Goal: Information Seeking & Learning: Learn about a topic

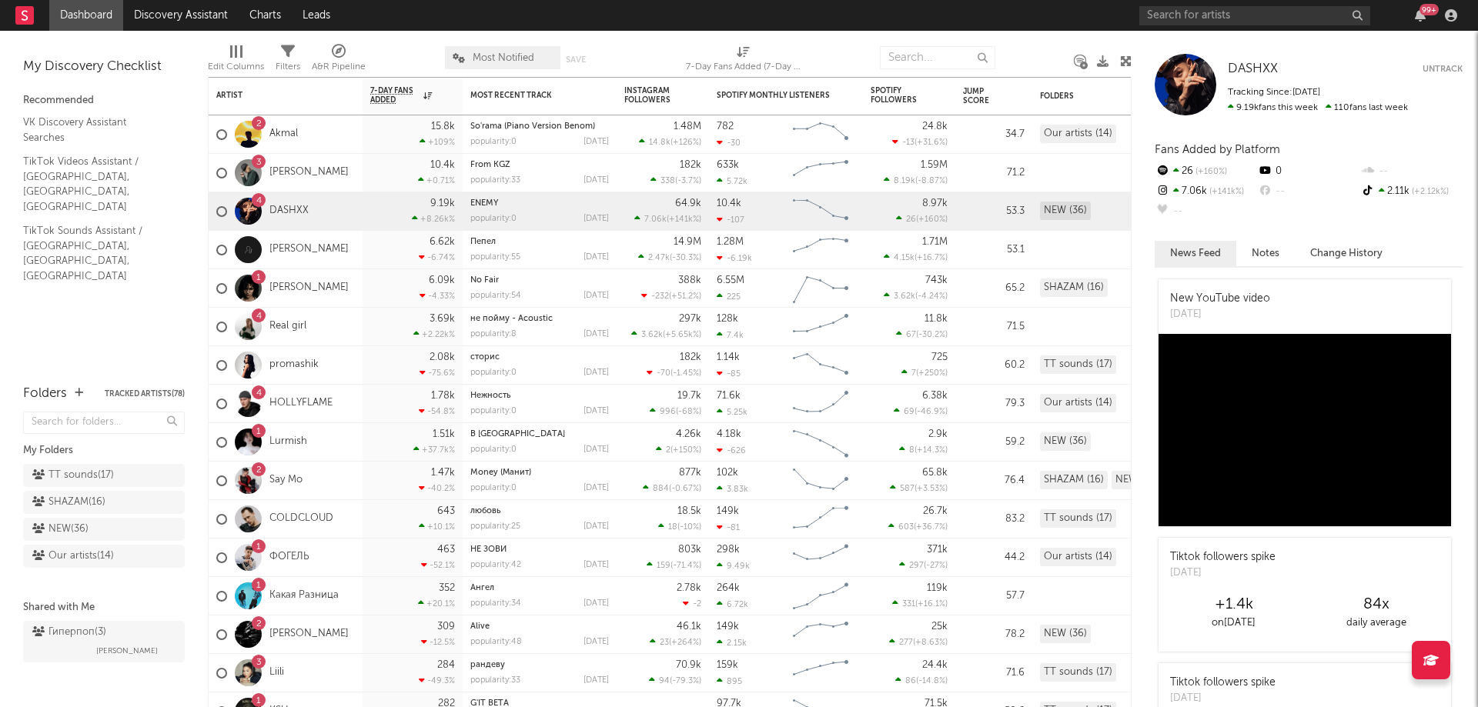
click at [856, 8] on nav "Dashboard Discovery Assistant Charts Leads 99 +" at bounding box center [739, 15] width 1478 height 31
click at [1222, 21] on input "text" at bounding box center [1254, 15] width 231 height 19
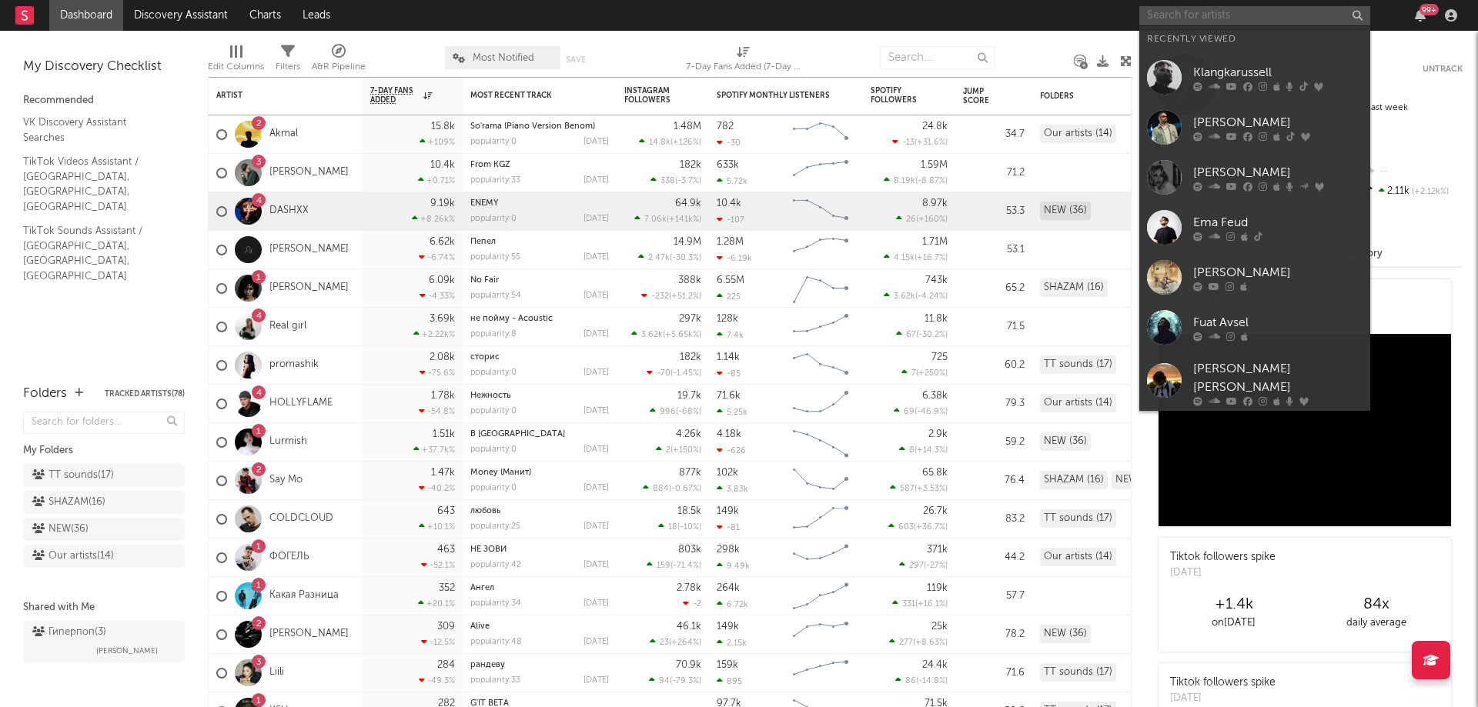
paste input "[PERSON_NAME]"
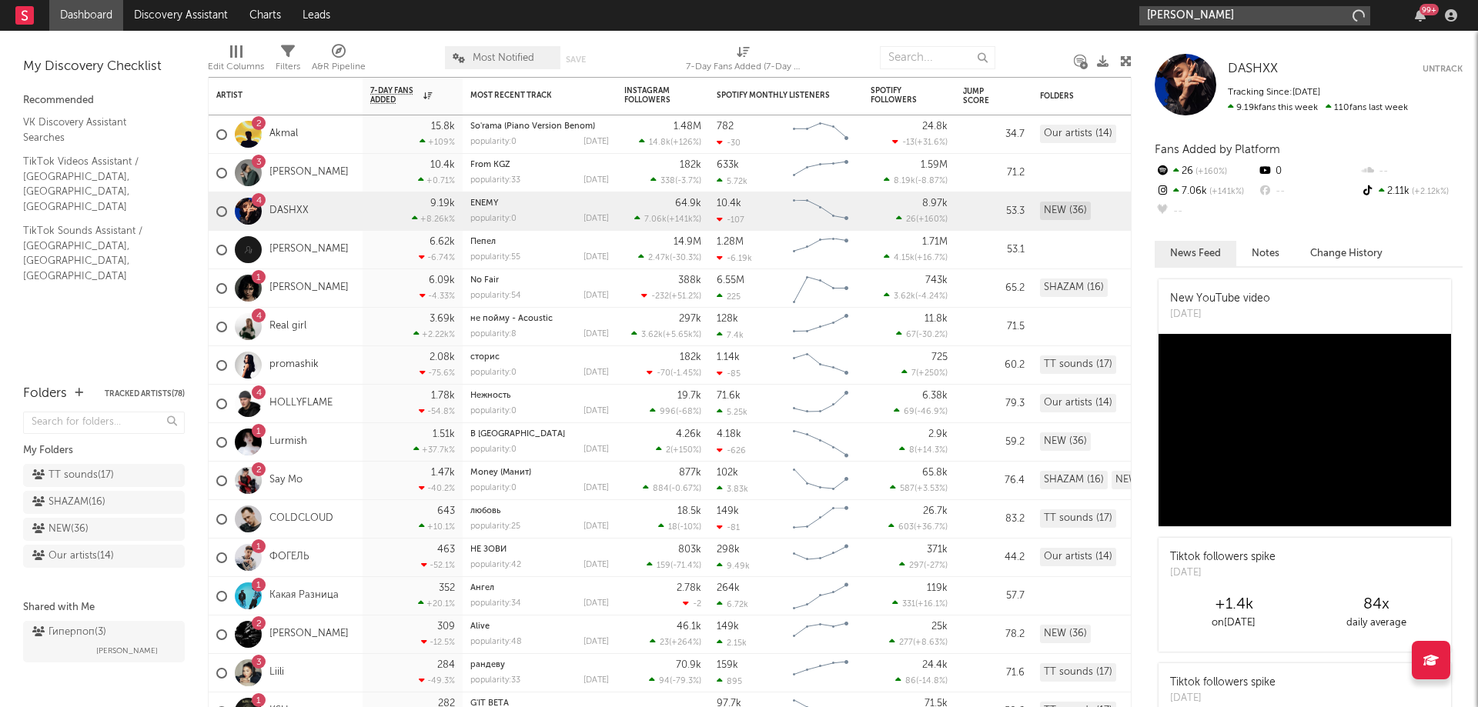
type input "[PERSON_NAME]"
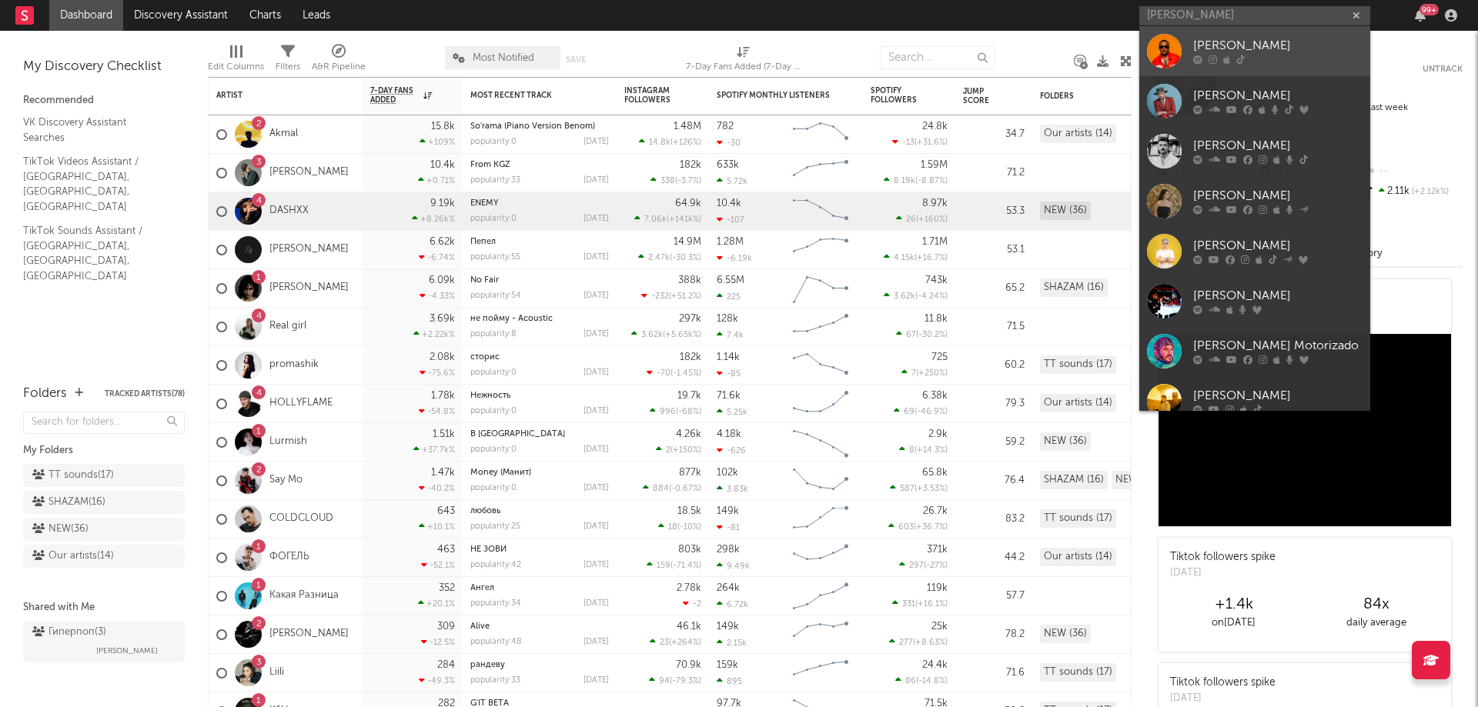
click at [1261, 55] on div "[PERSON_NAME]" at bounding box center [1277, 46] width 169 height 18
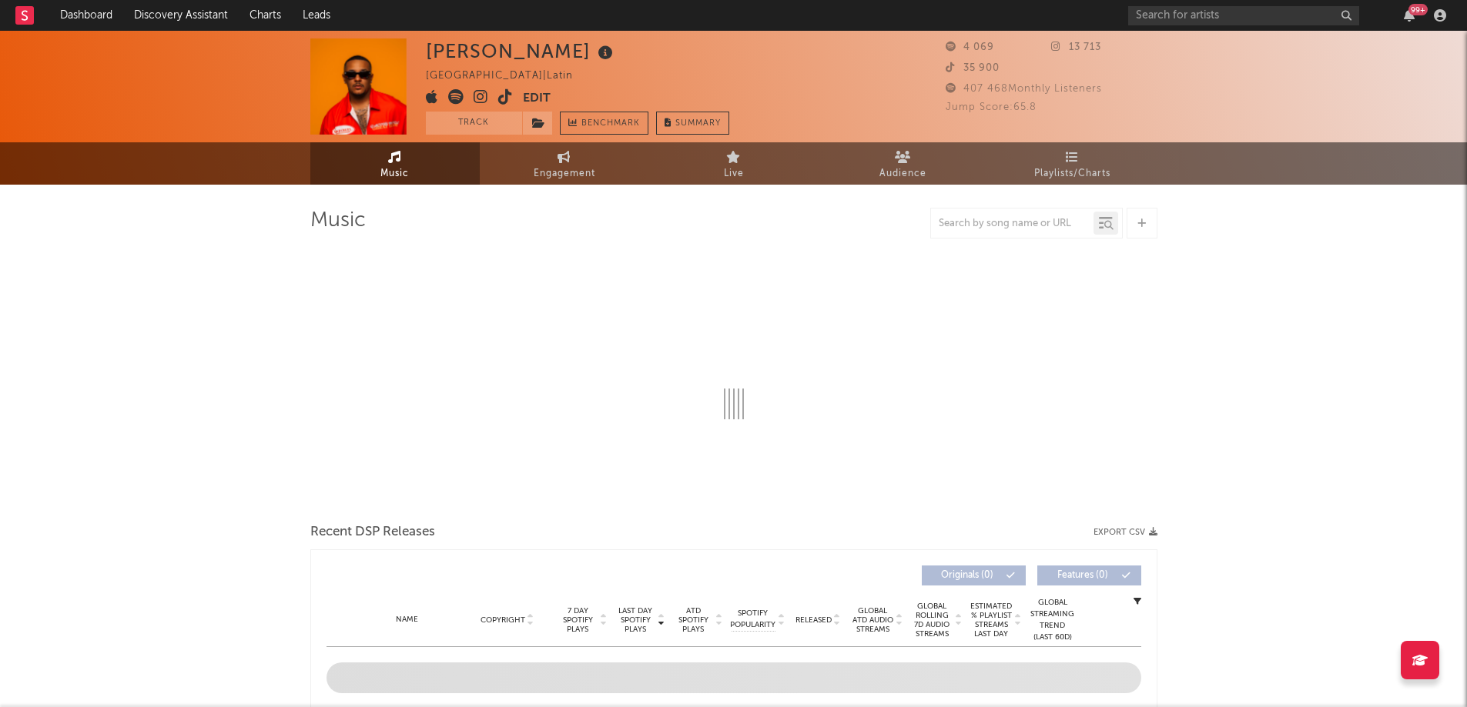
select select "6m"
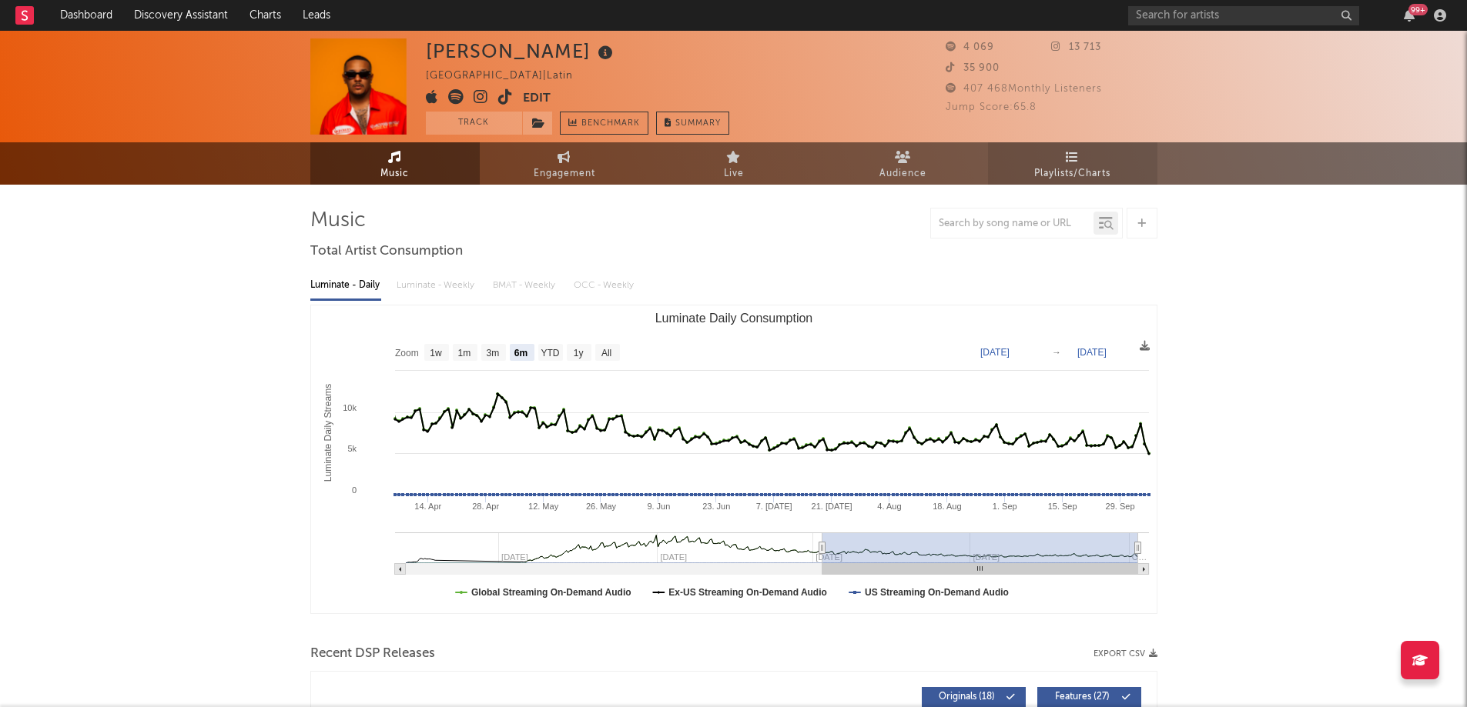
click at [1065, 159] on link "Playlists/Charts" at bounding box center [1072, 163] width 169 height 42
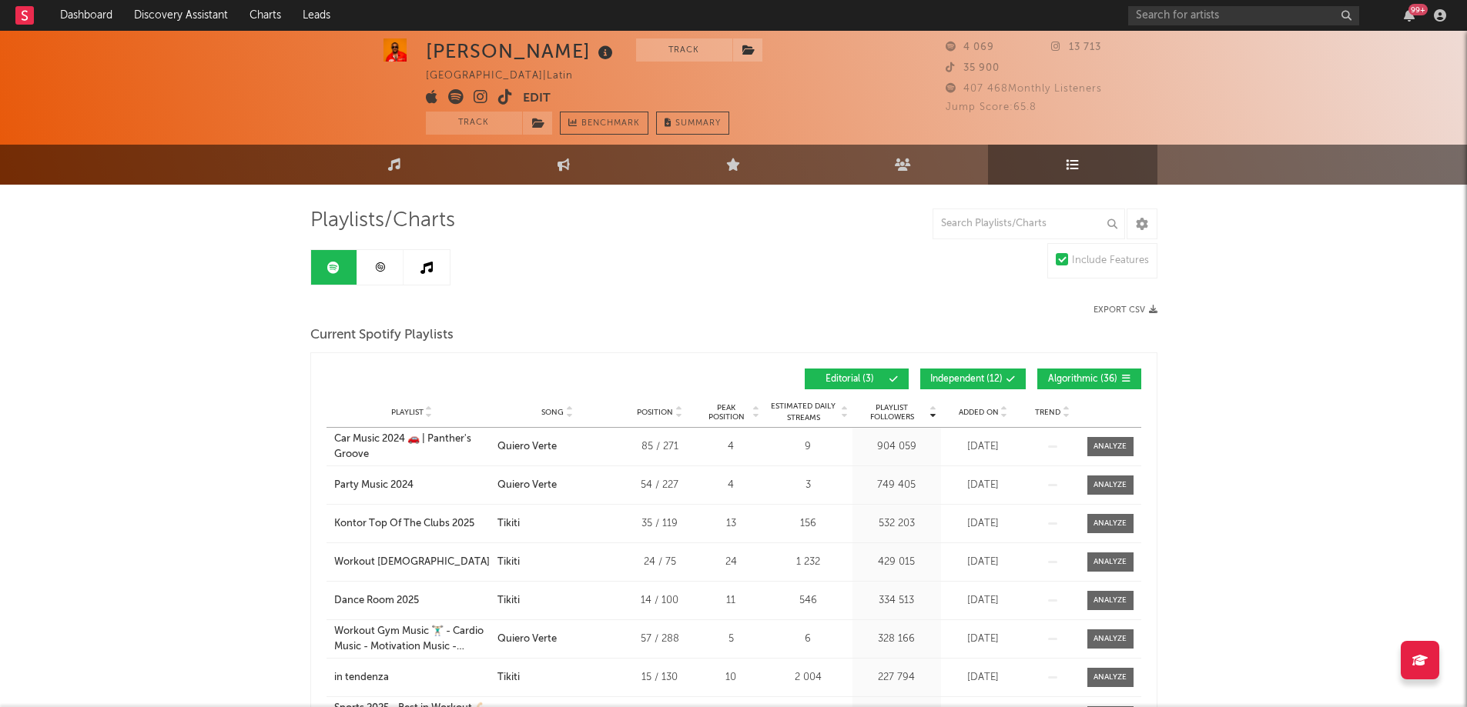
scroll to position [77, 0]
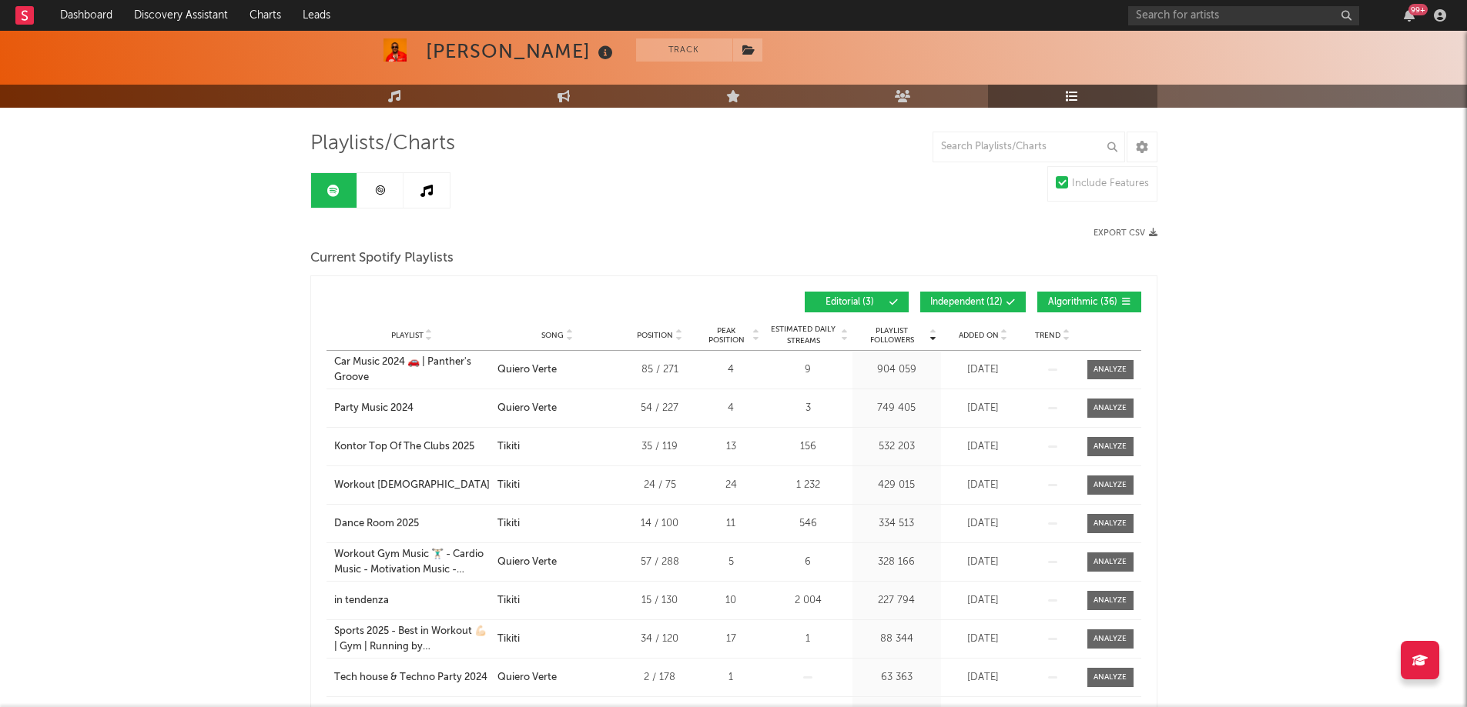
click at [380, 189] on icon at bounding box center [379, 190] width 9 height 9
